Goal: Task Accomplishment & Management: Manage account settings

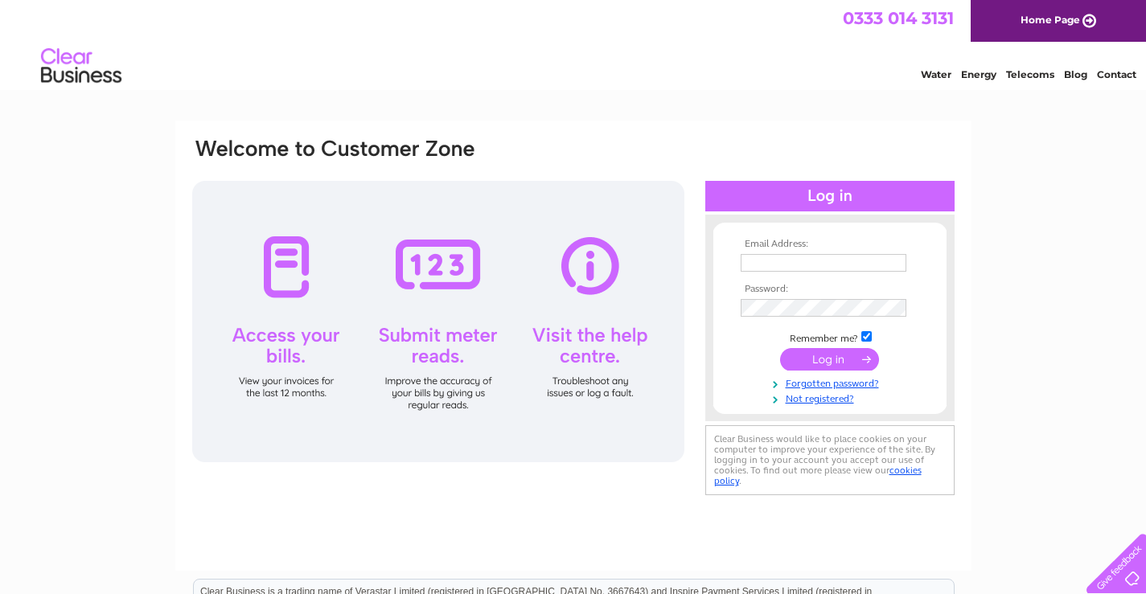
type input "auchencairngarage@gmail.com"
click at [845, 357] on input "submit" at bounding box center [829, 359] width 99 height 23
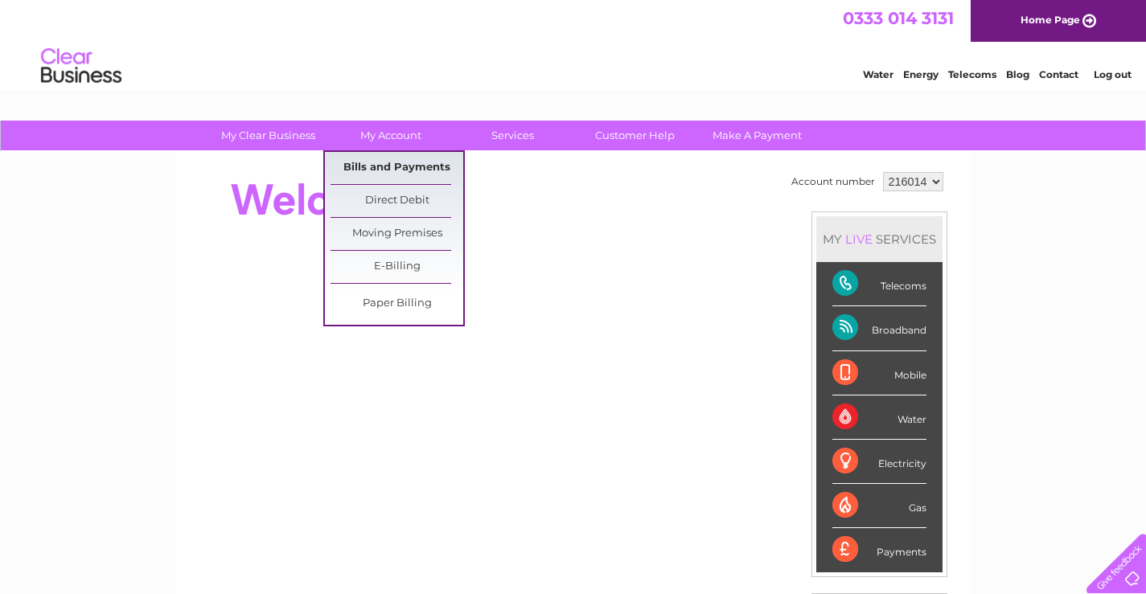
click at [413, 170] on link "Bills and Payments" at bounding box center [397, 168] width 133 height 32
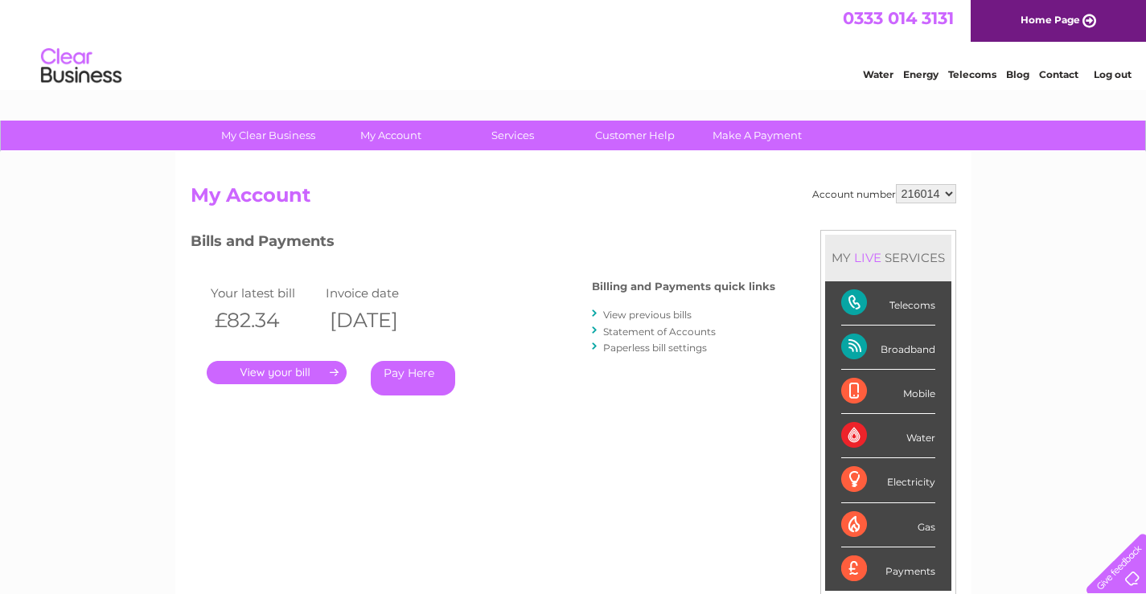
click at [320, 364] on link "." at bounding box center [277, 372] width 140 height 23
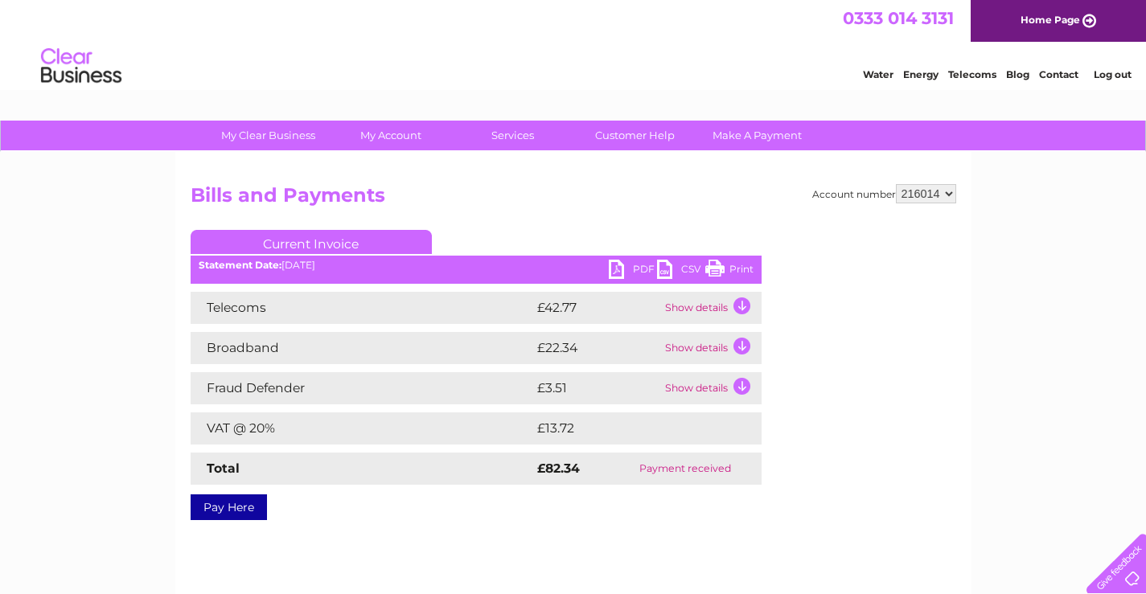
click at [622, 273] on link "PDF" at bounding box center [633, 271] width 48 height 23
